Goal: Information Seeking & Learning: Learn about a topic

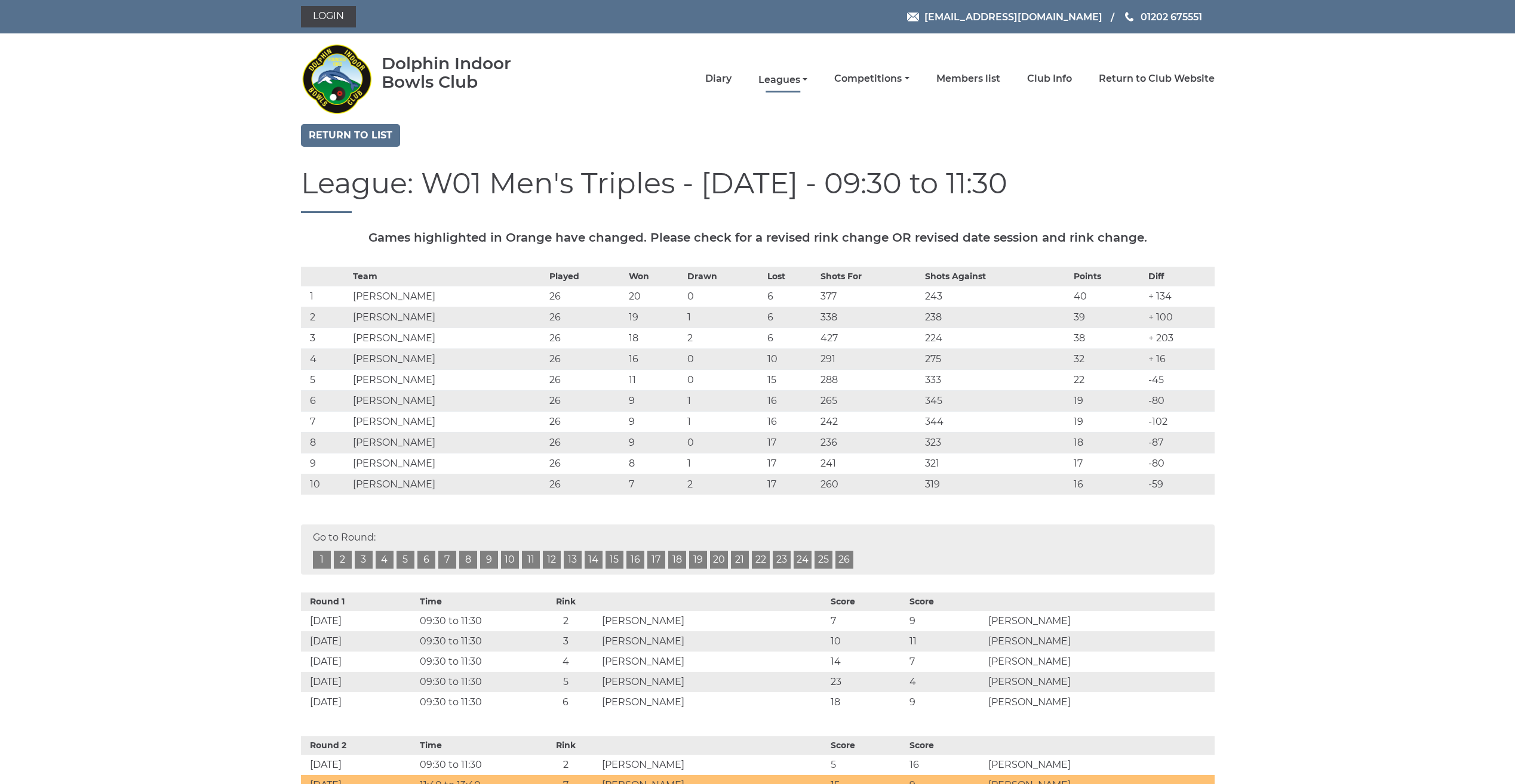
click at [787, 77] on link "Leagues" at bounding box center [782, 79] width 49 height 13
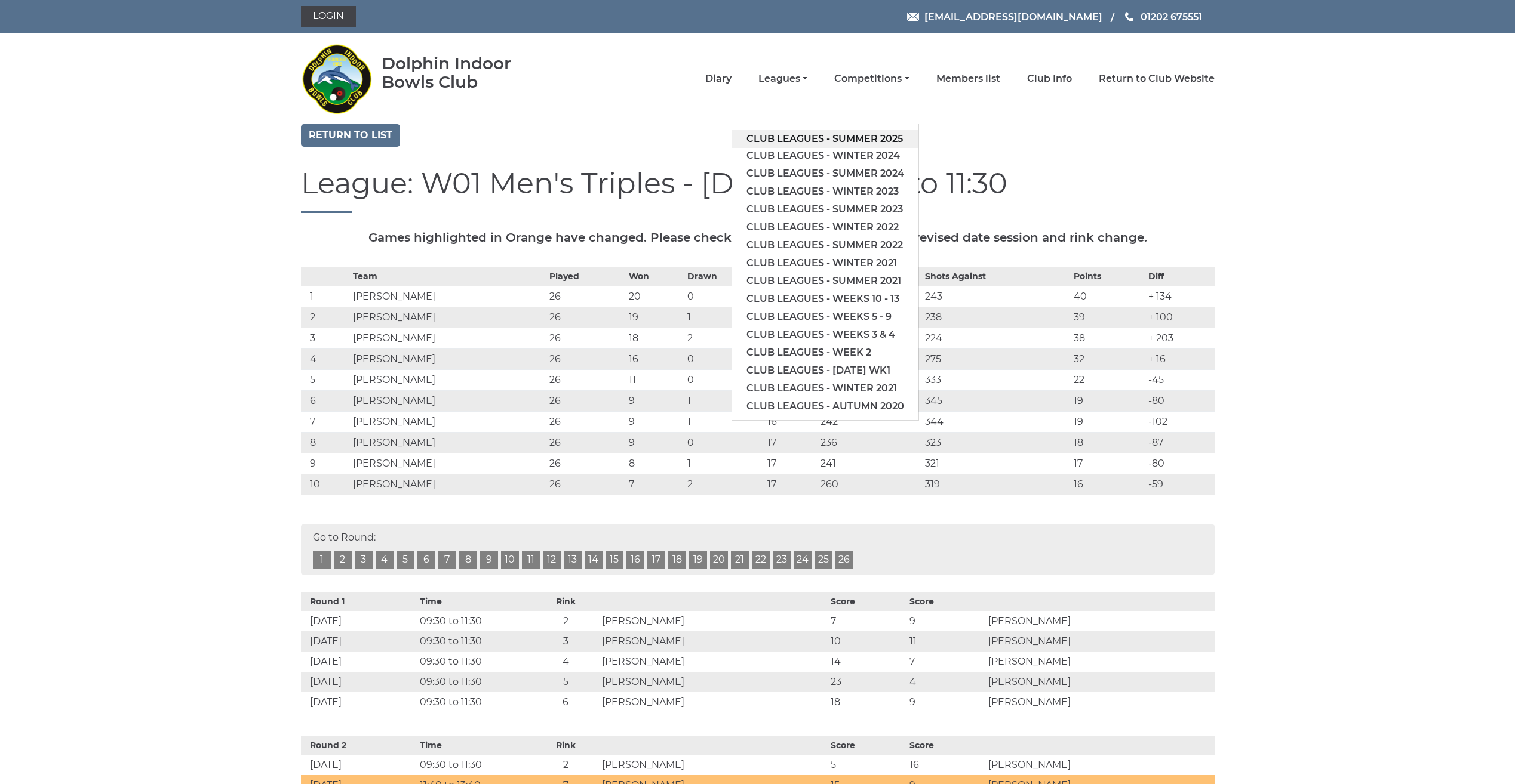
click at [768, 139] on link "Club leagues - Summer 2025" at bounding box center [824, 139] width 186 height 18
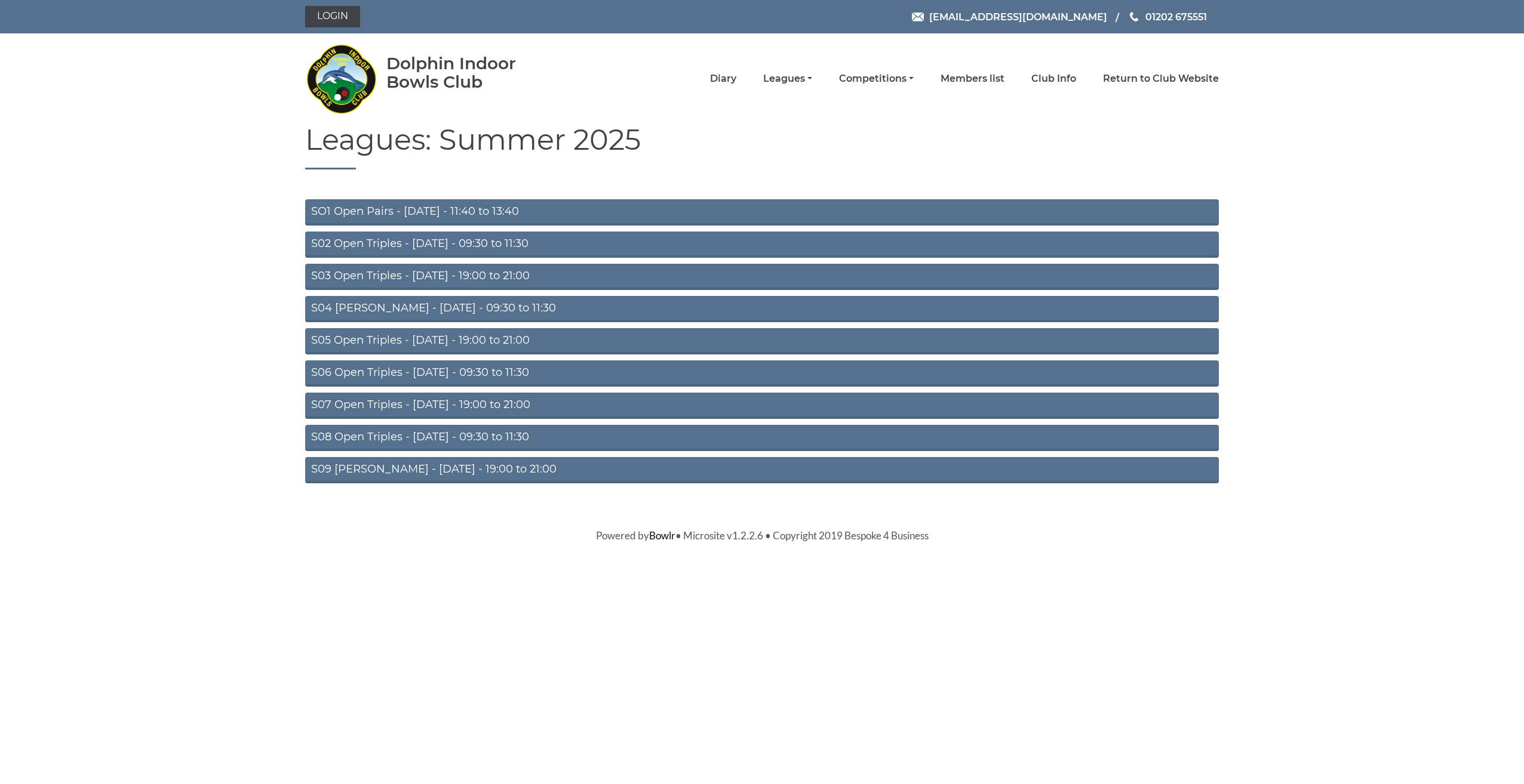
click at [401, 247] on link "S02 Open Triples - [DATE] - 09:30 to 11:30" at bounding box center [762, 245] width 913 height 27
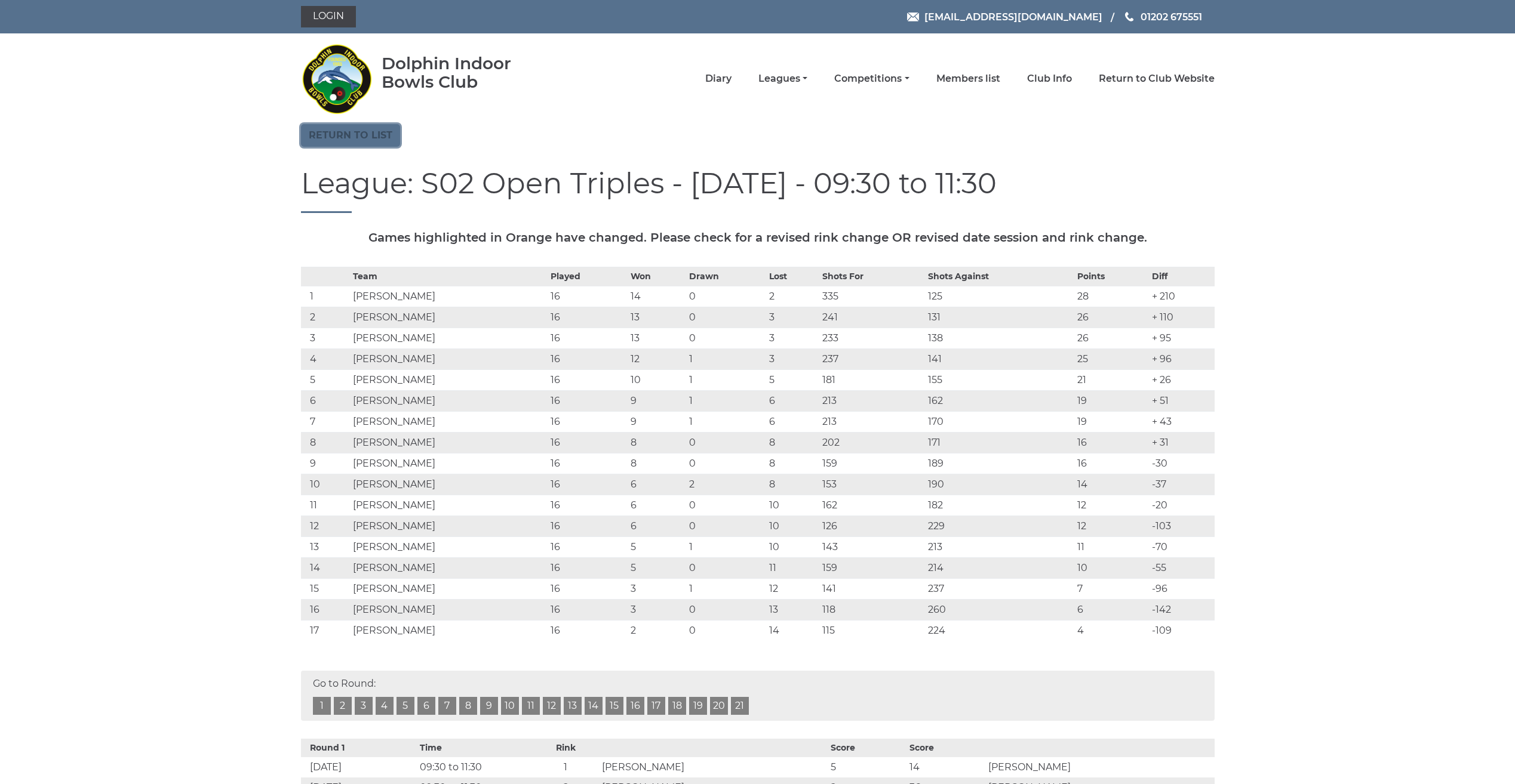
click at [324, 133] on link "Return to list" at bounding box center [350, 135] width 99 height 22
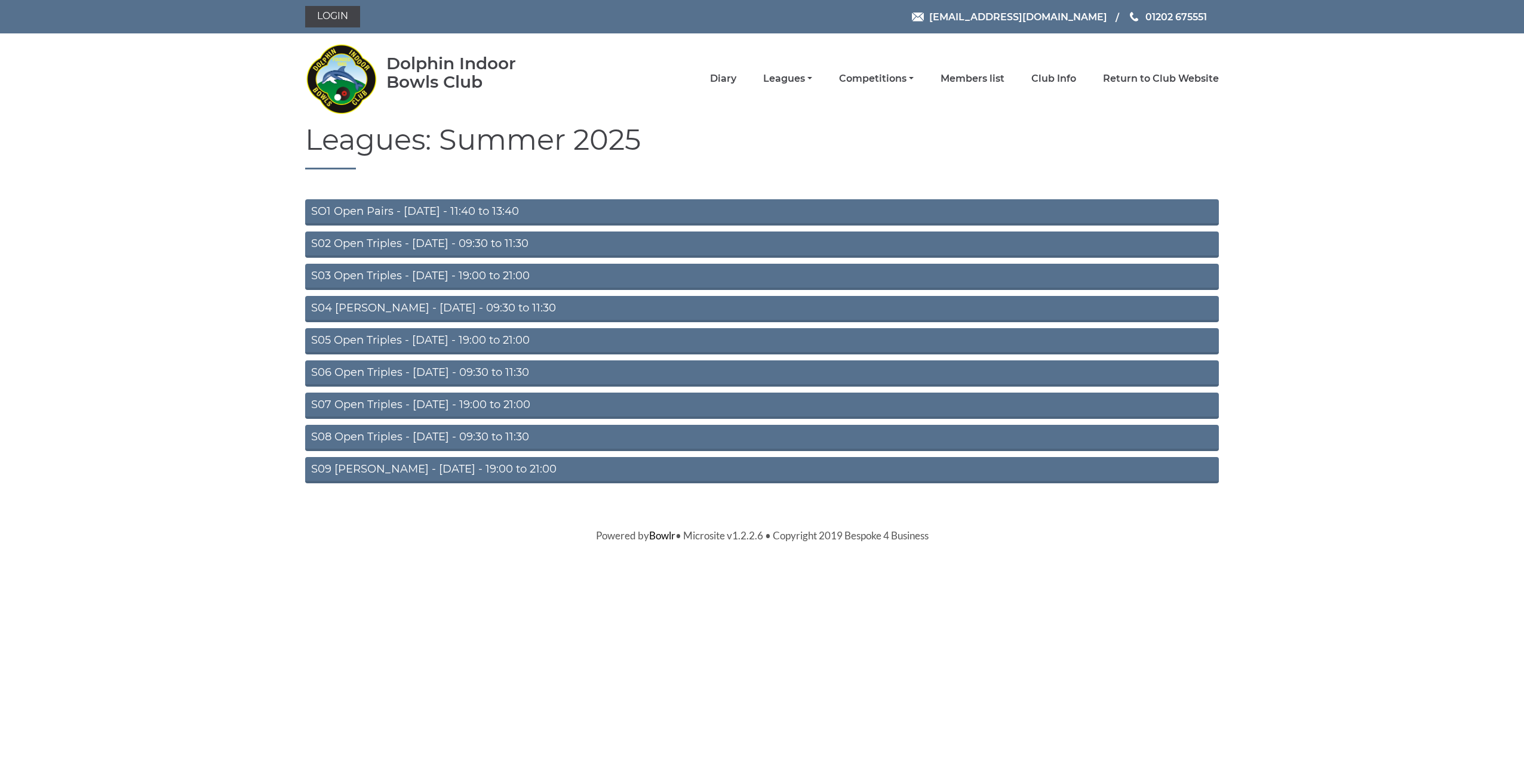
click at [349, 307] on link "S04 [PERSON_NAME] - [DATE] - 09:30 to 11:30" at bounding box center [762, 310] width 913 height 27
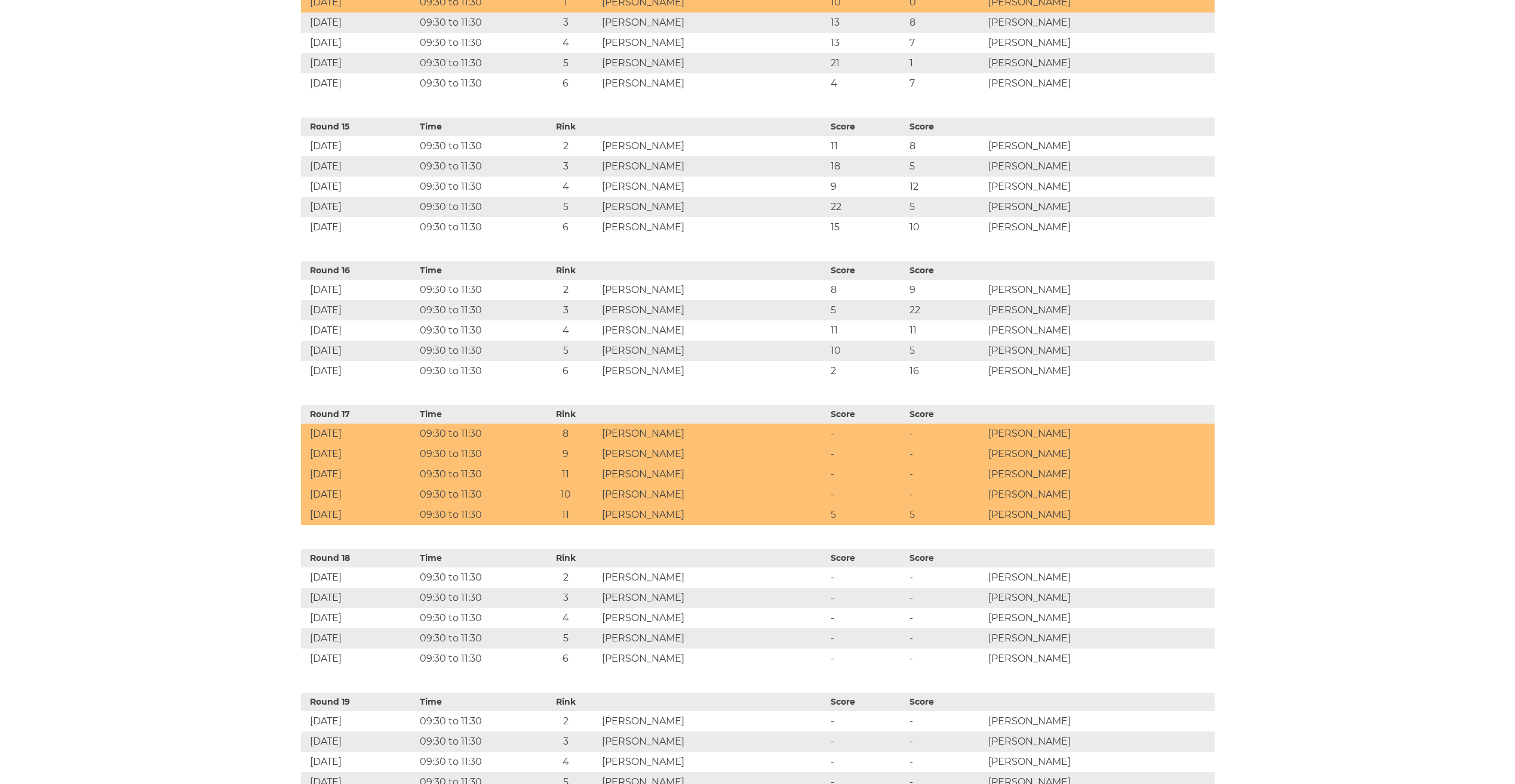
scroll to position [2507, 0]
